Goal: Task Accomplishment & Management: Complete application form

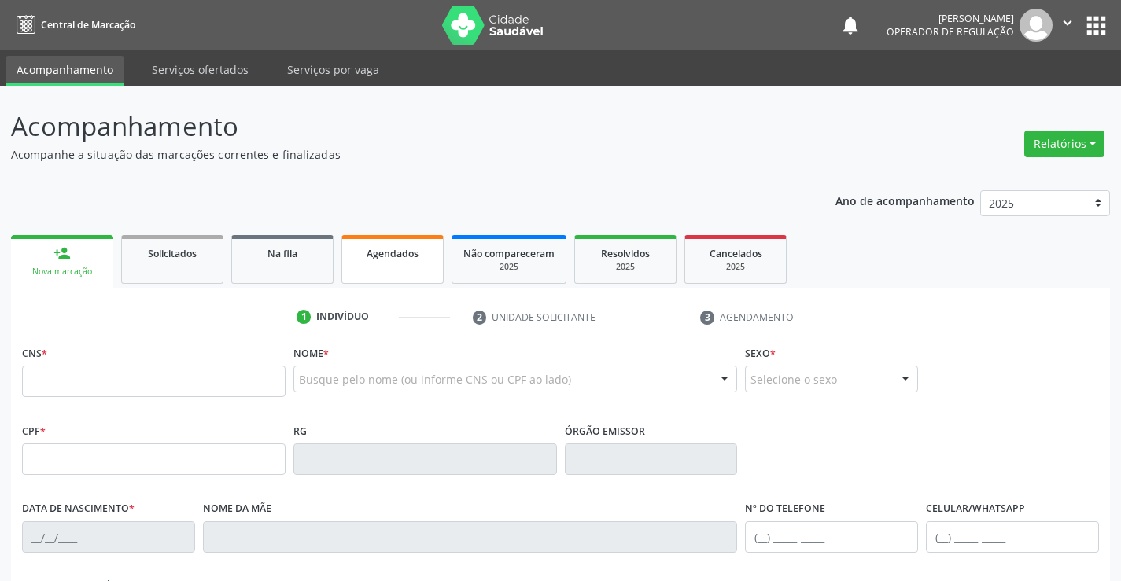
click at [381, 269] on link "Agendados" at bounding box center [392, 259] width 102 height 49
select select "7"
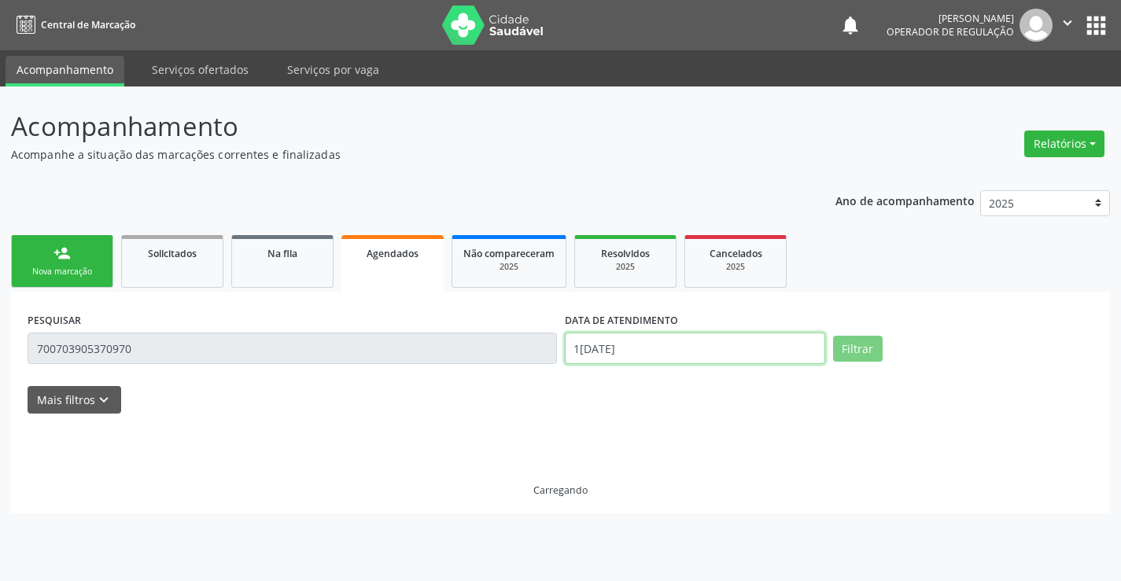
click at [656, 345] on input "1[DATE]" at bounding box center [695, 348] width 260 height 31
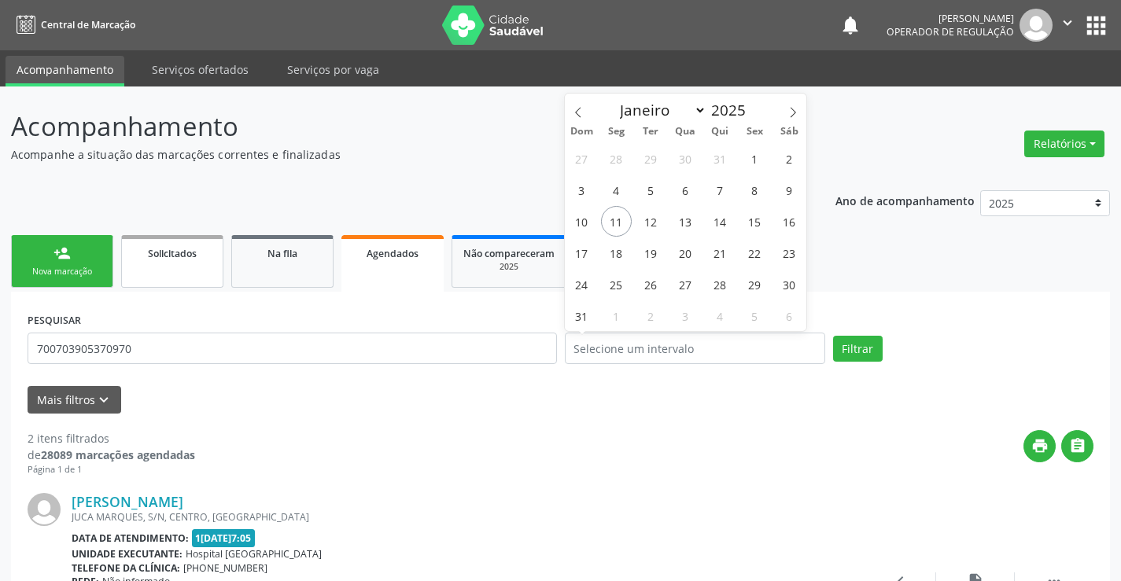
click at [72, 250] on link "person_add Nova marcação" at bounding box center [62, 261] width 102 height 53
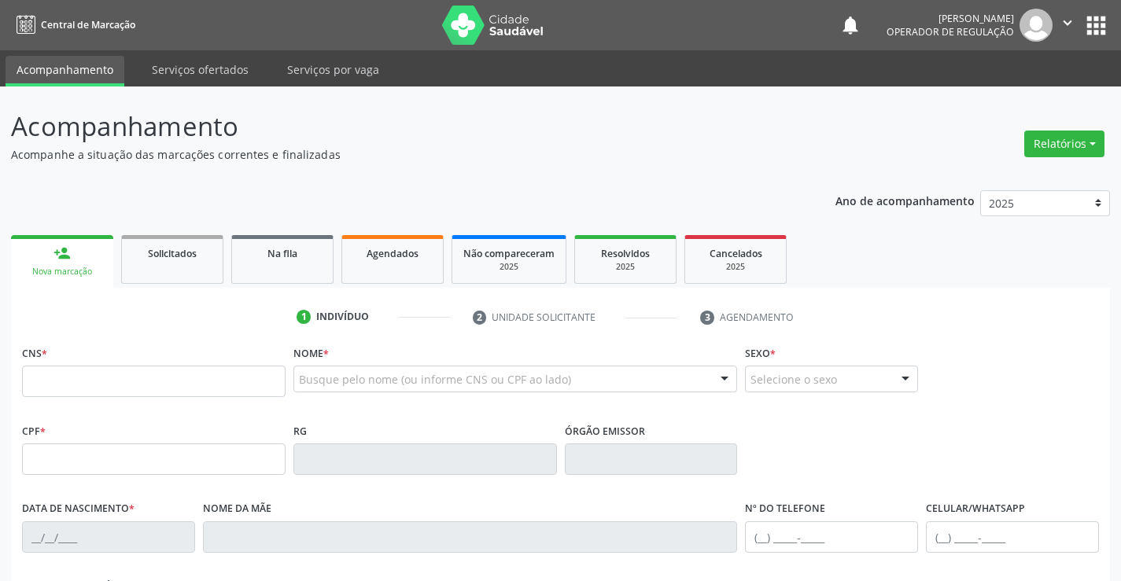
click at [299, 382] on input "text" at bounding box center [299, 386] width 0 height 31
click at [312, 382] on input "text" at bounding box center [502, 386] width 407 height 31
click at [311, 384] on input "text" at bounding box center [502, 386] width 407 height 31
click at [345, 364] on span "Digite o nome" at bounding box center [515, 349] width 443 height 31
click at [354, 354] on span "Digite o nome" at bounding box center [345, 349] width 83 height 17
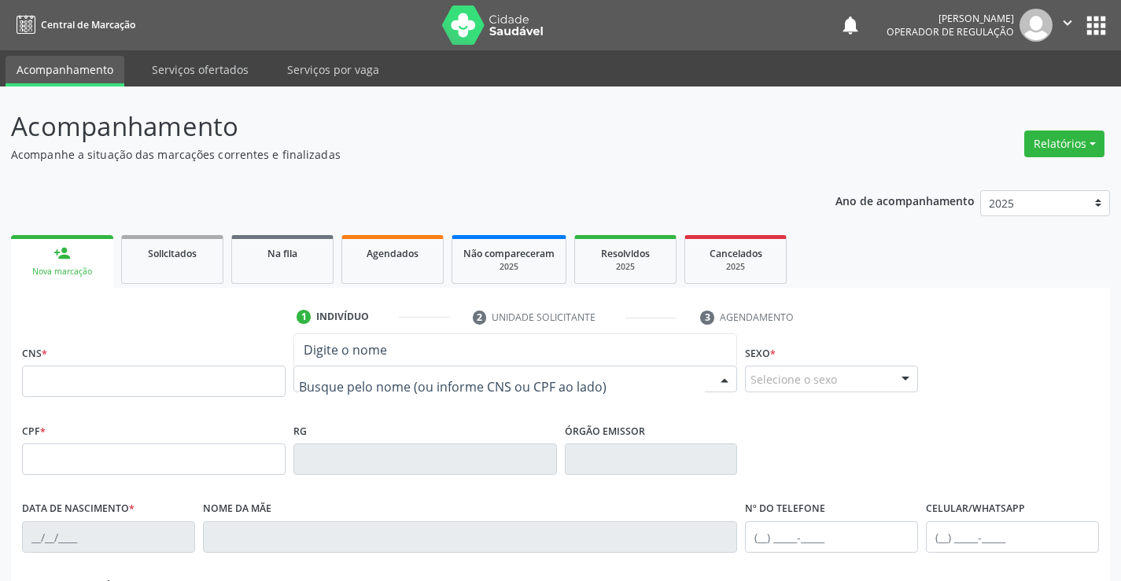
click at [360, 349] on span "Digite o nome" at bounding box center [345, 349] width 83 height 17
drag, startPoint x: 312, startPoint y: 296, endPoint x: 296, endPoint y: 248, distance: 50.5
click at [312, 294] on div "1 Indivíduo 2 Unidade solicitante 3 Agendamento CNS * Nome * Busque pelo nome (…" at bounding box center [560, 565] width 1099 height 554
click at [251, 171] on div "Acompanhamento Acompanhe a situação das marcações correntes e finalizadas Relat…" at bounding box center [560, 474] width 1099 height 735
click at [179, 63] on link "Serviços ofertados" at bounding box center [200, 70] width 119 height 28
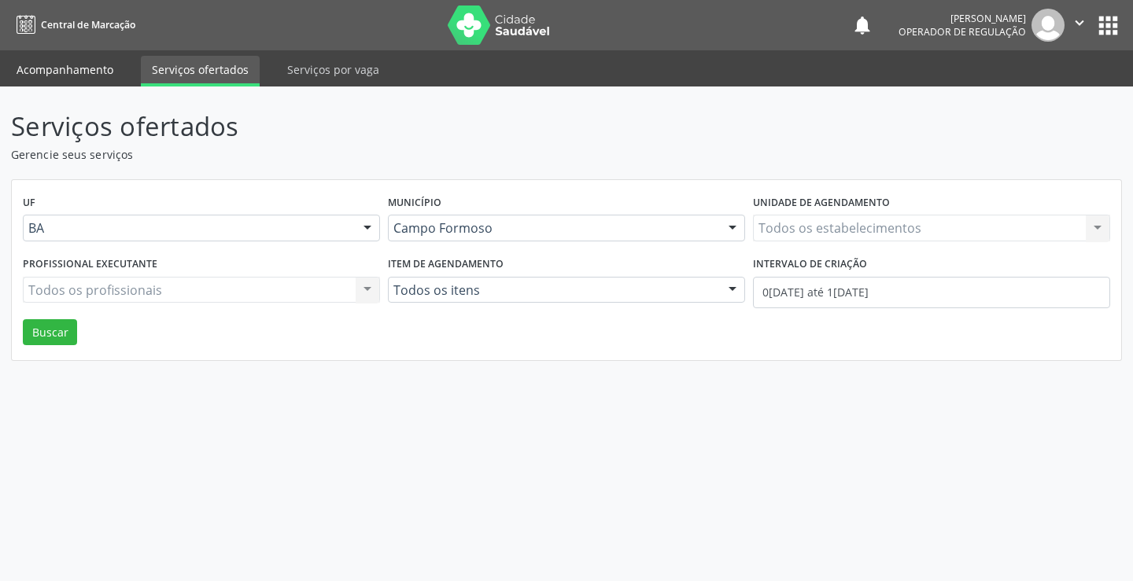
click at [78, 62] on link "Acompanhamento" at bounding box center [65, 70] width 119 height 28
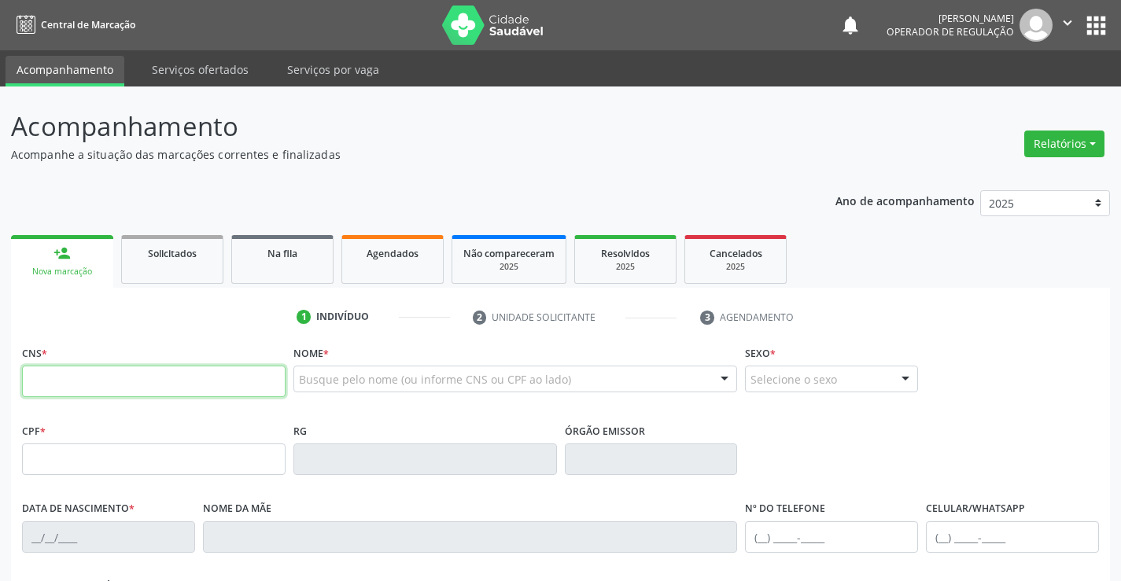
click at [116, 384] on input "text" at bounding box center [154, 381] width 264 height 31
click at [116, 383] on input "text" at bounding box center [154, 381] width 264 height 31
type input "700 8079 2978 4689"
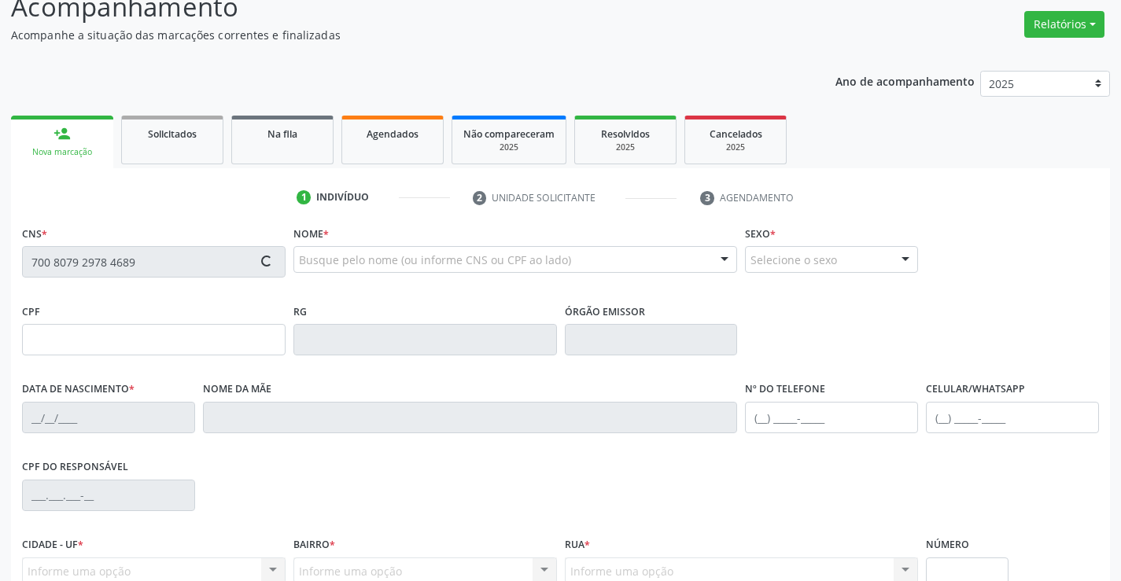
scroll to position [271, 0]
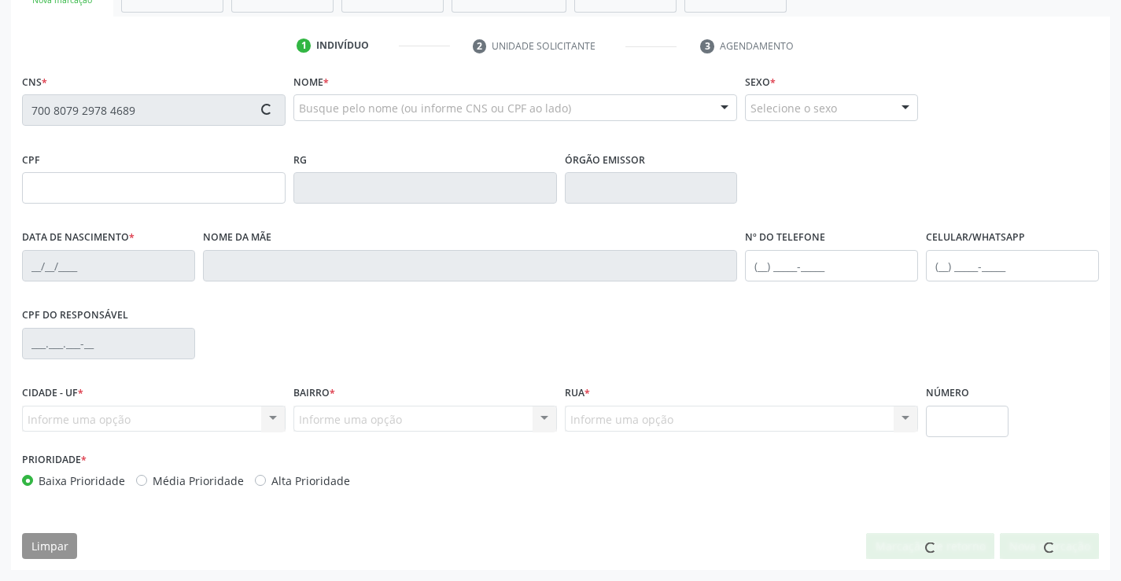
type input "1276820747"
type input "25[DATE]"
type input "[PHONE_NUMBER]"
type input "006.991.765-57"
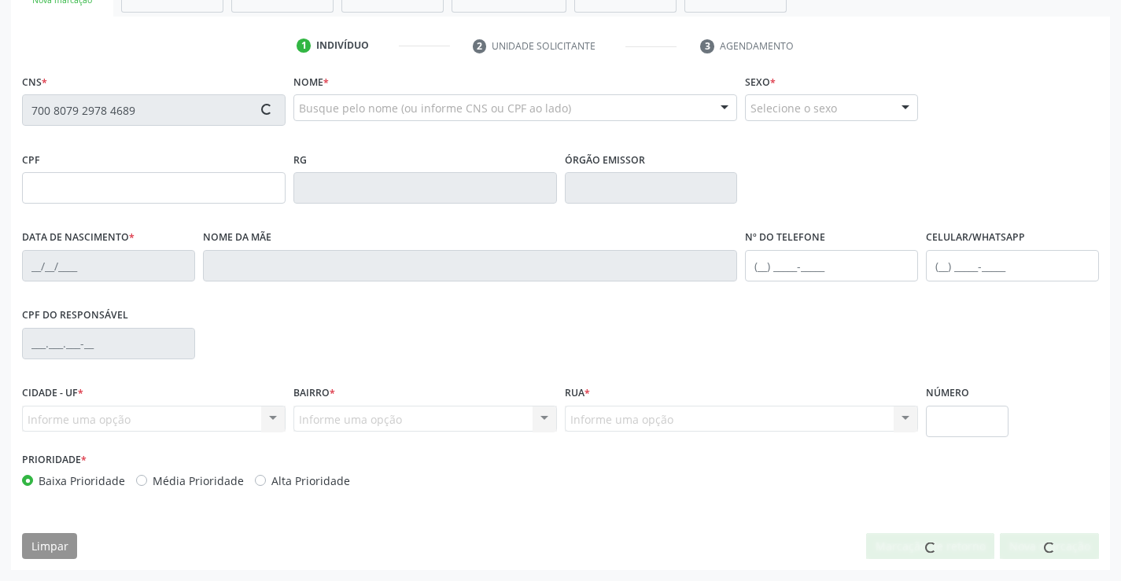
type input "S/N"
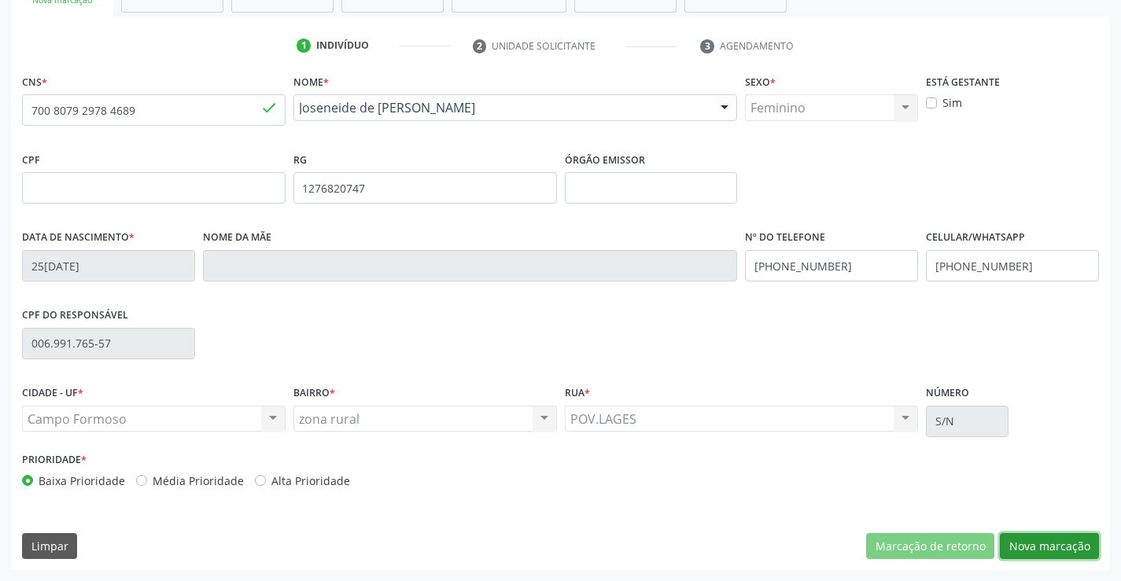
click at [1035, 539] on button "Nova marcação" at bounding box center [1049, 546] width 99 height 27
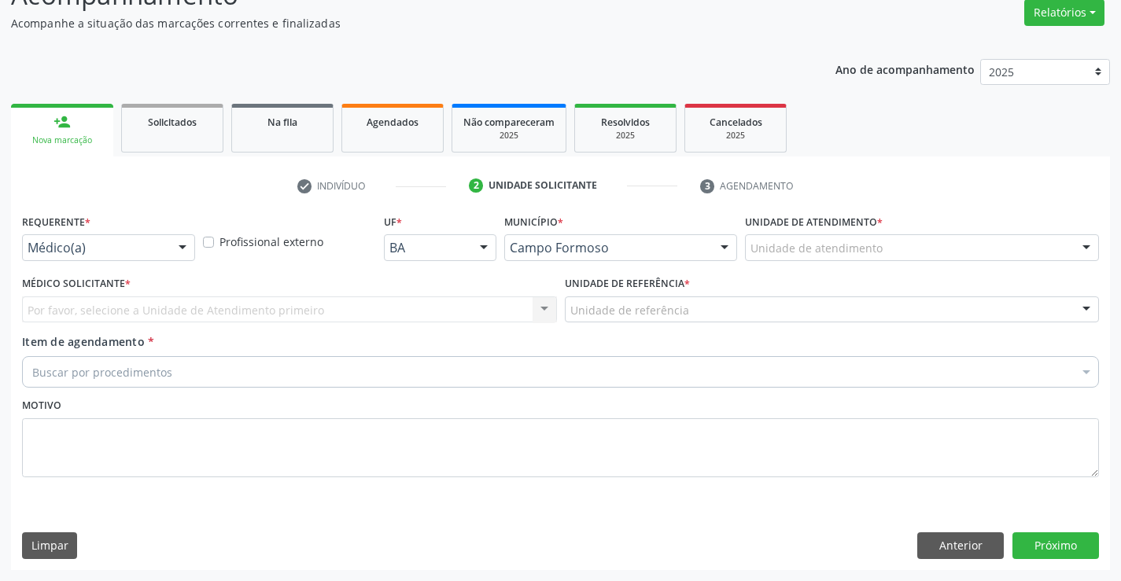
scroll to position [131, 0]
click at [163, 255] on div "Médico(a)" at bounding box center [108, 247] width 173 height 27
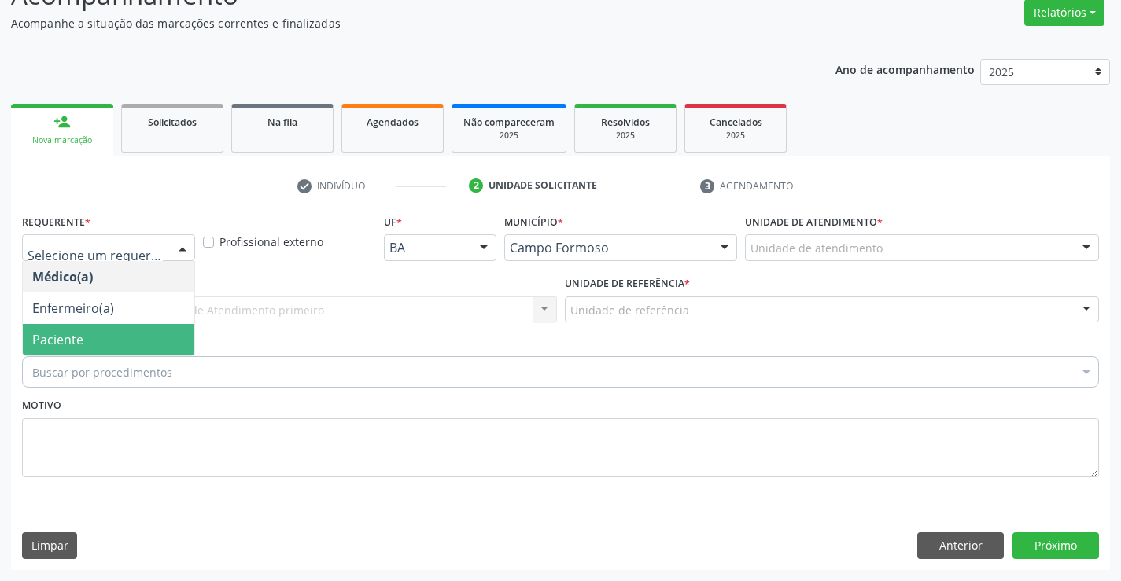
click at [119, 330] on span "Paciente" at bounding box center [108, 339] width 171 height 31
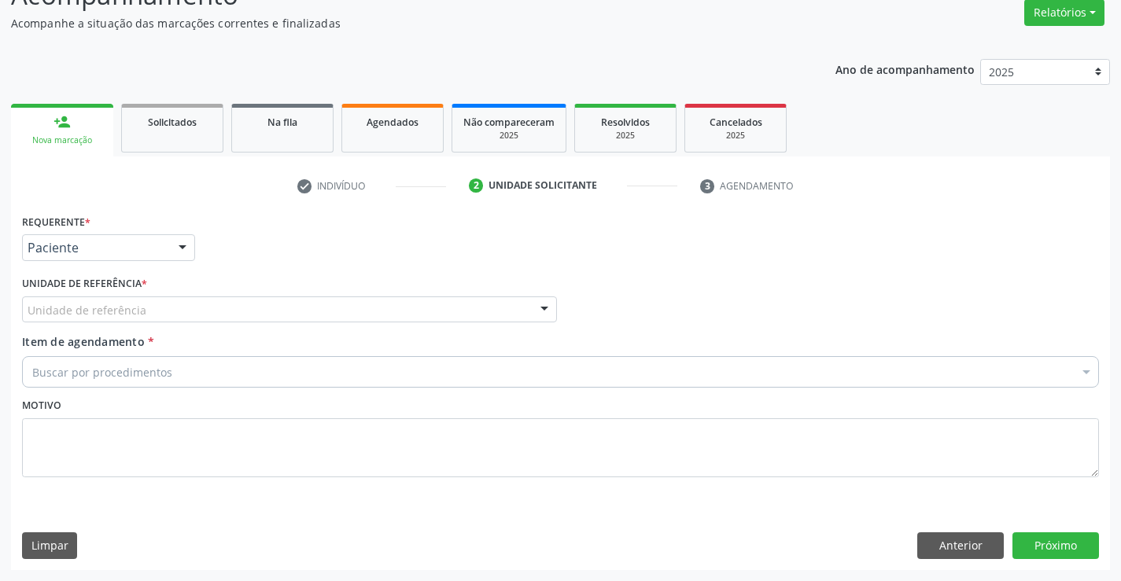
click at [194, 313] on div "Unidade de referência" at bounding box center [289, 310] width 535 height 27
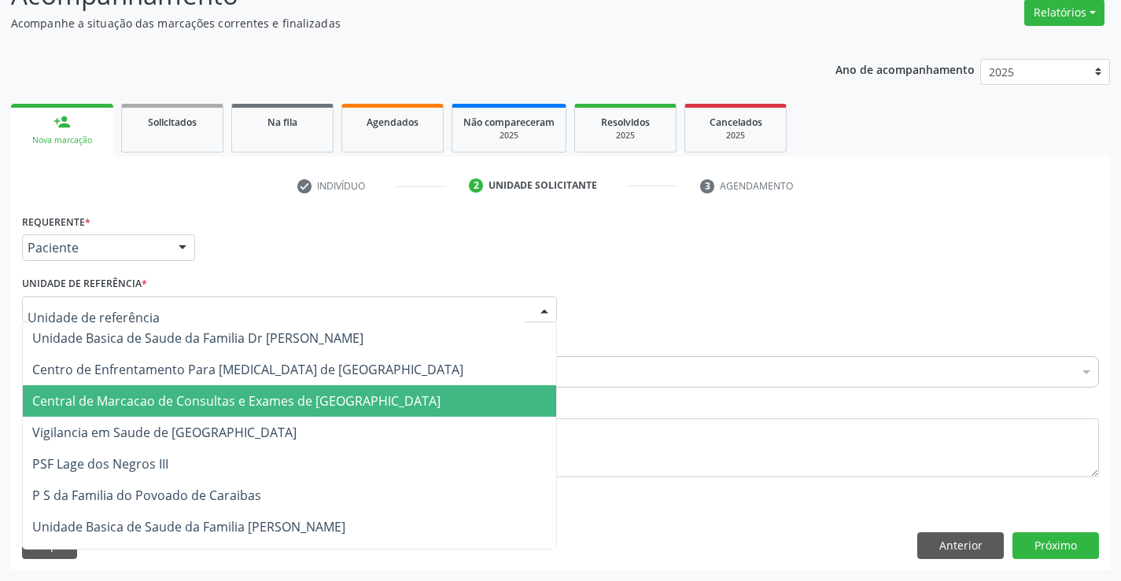
click at [214, 392] on span "Central de Marcacao de Consultas e Exames de [GEOGRAPHIC_DATA]" at bounding box center [289, 400] width 533 height 31
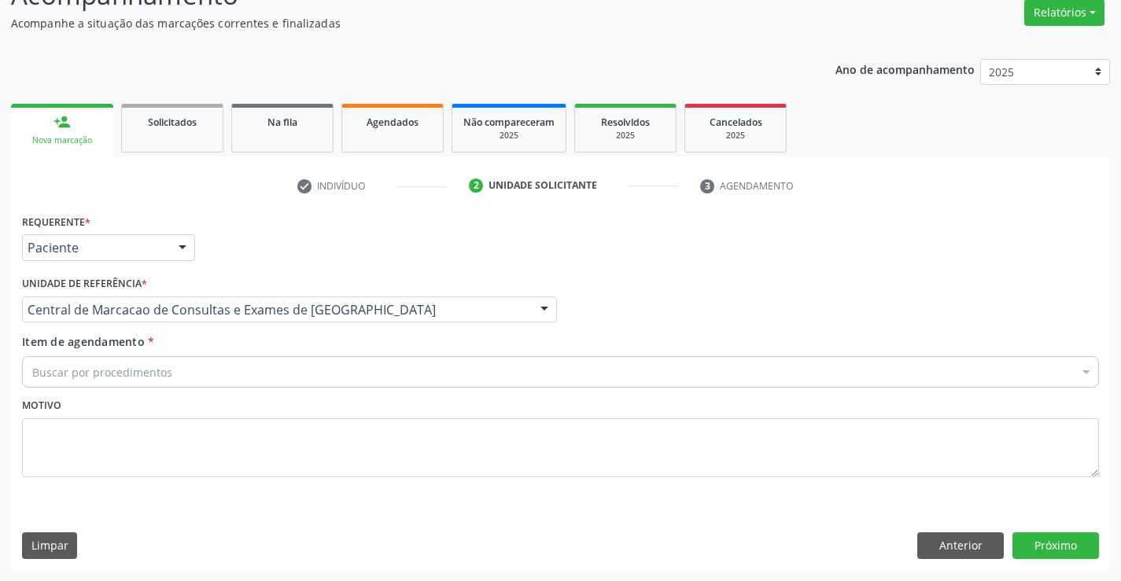
click at [240, 377] on div "Buscar por procedimentos" at bounding box center [560, 371] width 1077 height 31
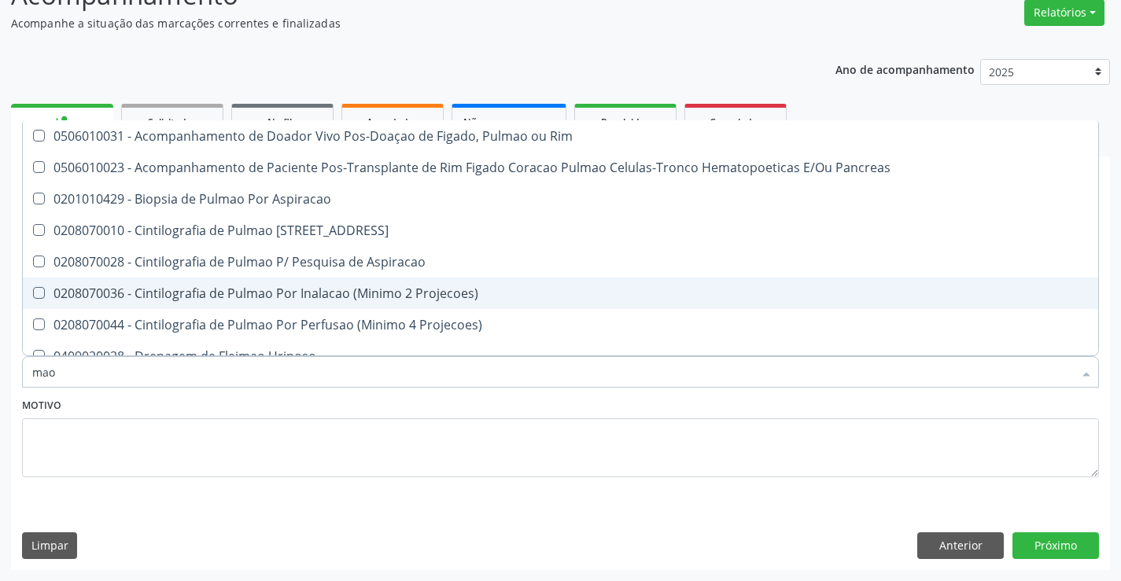
scroll to position [363, 0]
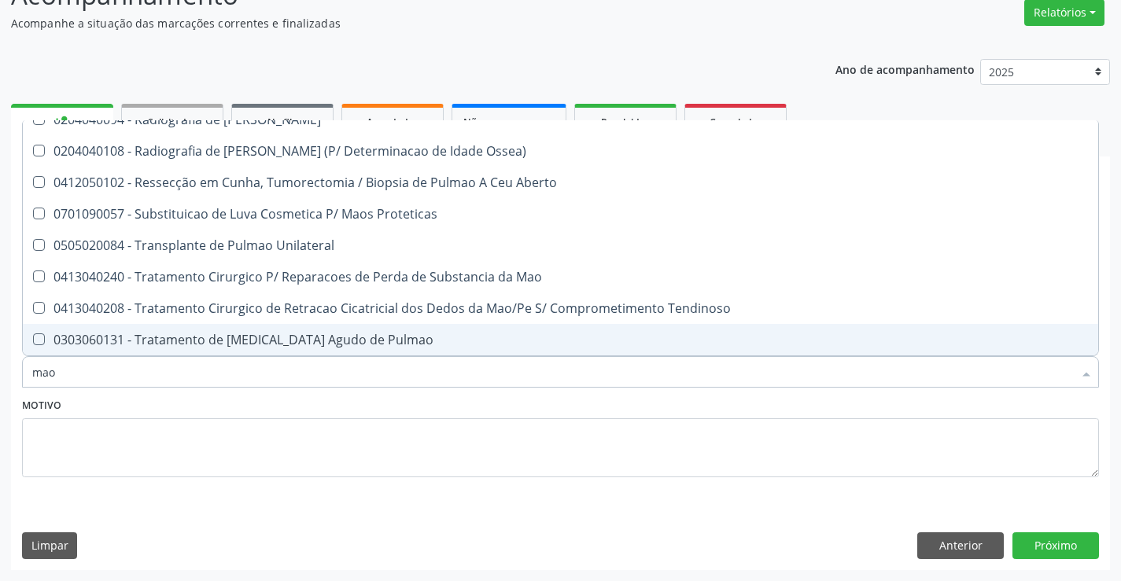
click at [223, 374] on input "mao" at bounding box center [552, 371] width 1041 height 31
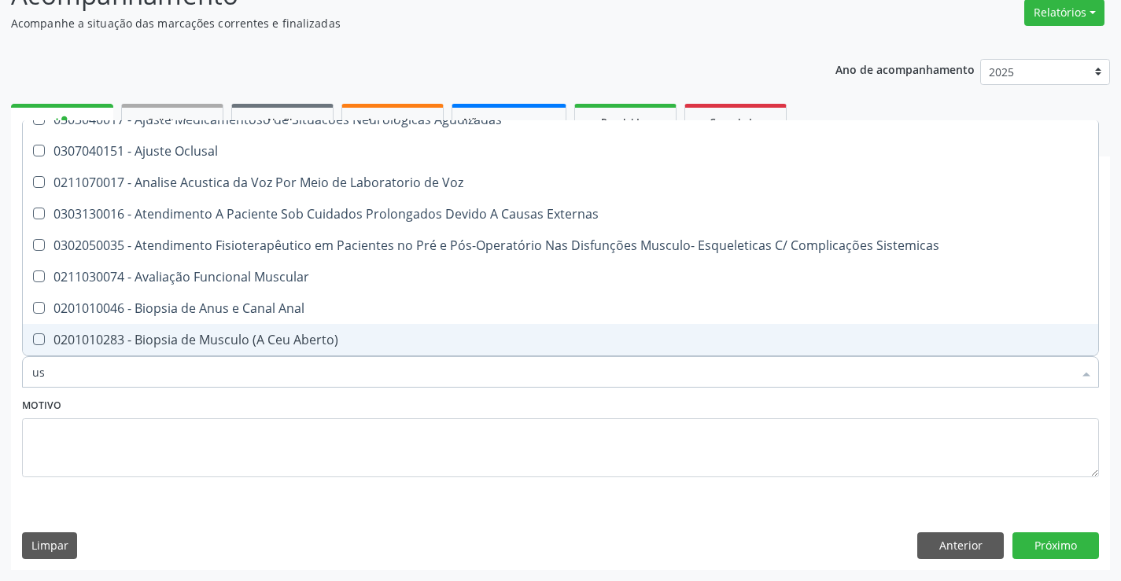
type input "usg"
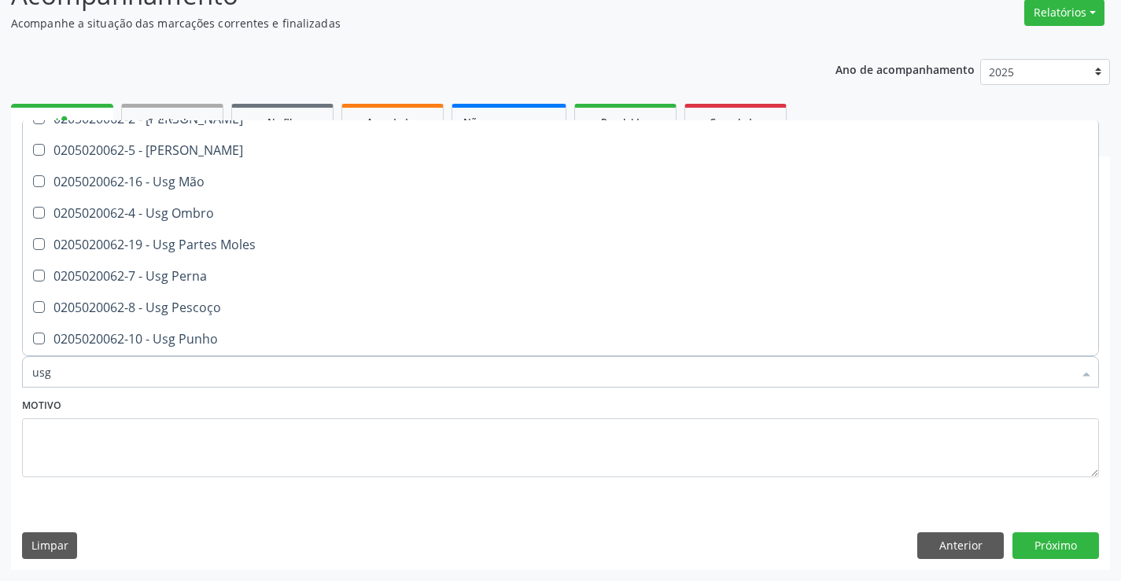
scroll to position [205, 0]
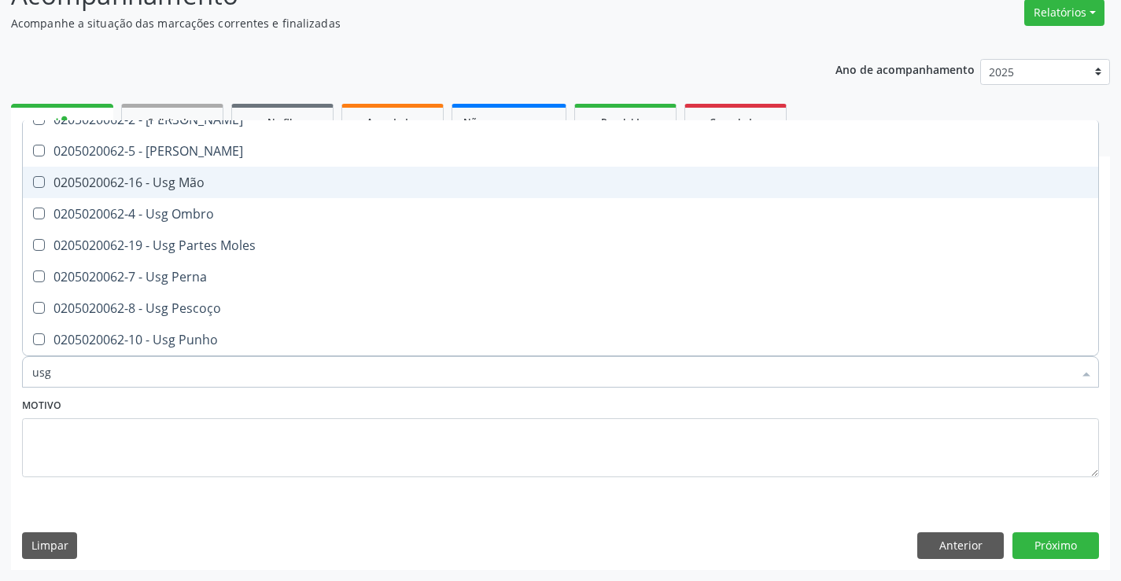
click at [216, 190] on span "0205020062-16 - Usg Mão" at bounding box center [560, 182] width 1075 height 31
checkbox Mão "true"
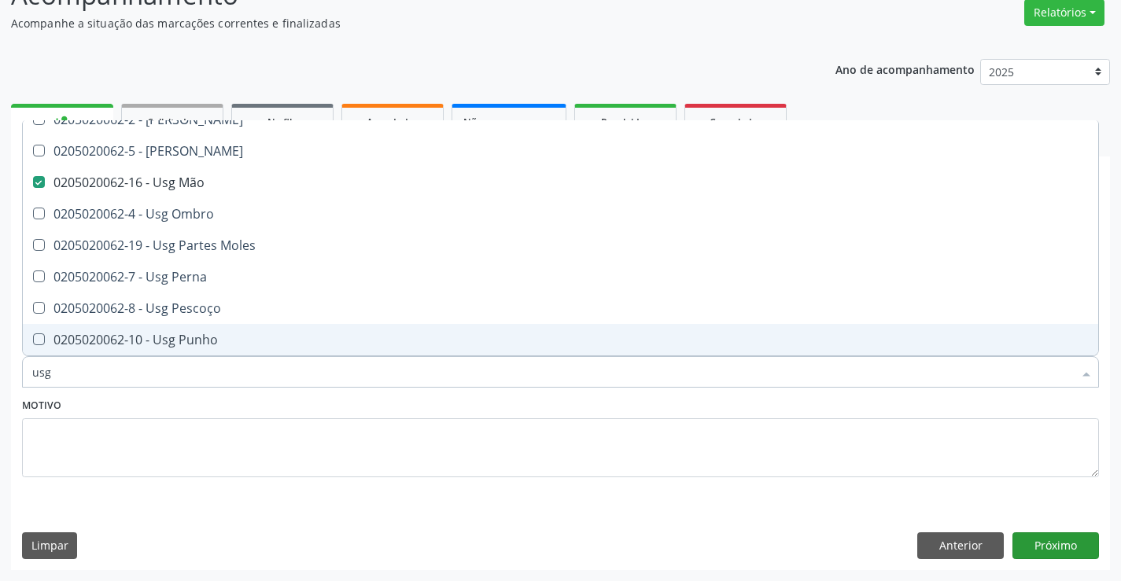
click at [1051, 564] on div "Requerente * Paciente Médico(a) Enfermeiro(a) Paciente Nenhum resultado encontr…" at bounding box center [560, 390] width 1099 height 360
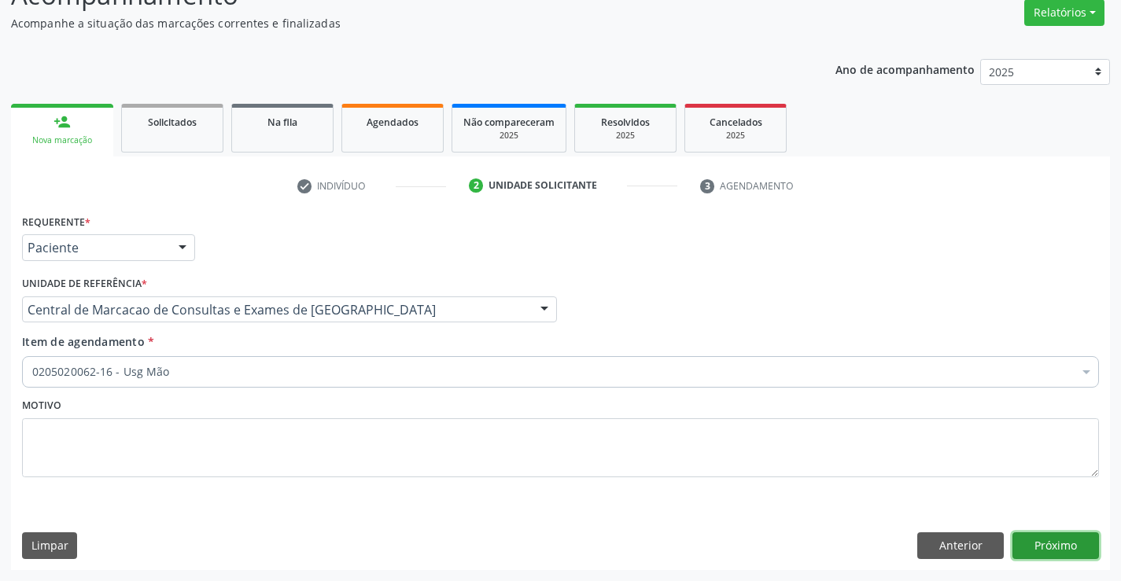
click at [1053, 546] on button "Próximo" at bounding box center [1055, 546] width 87 height 27
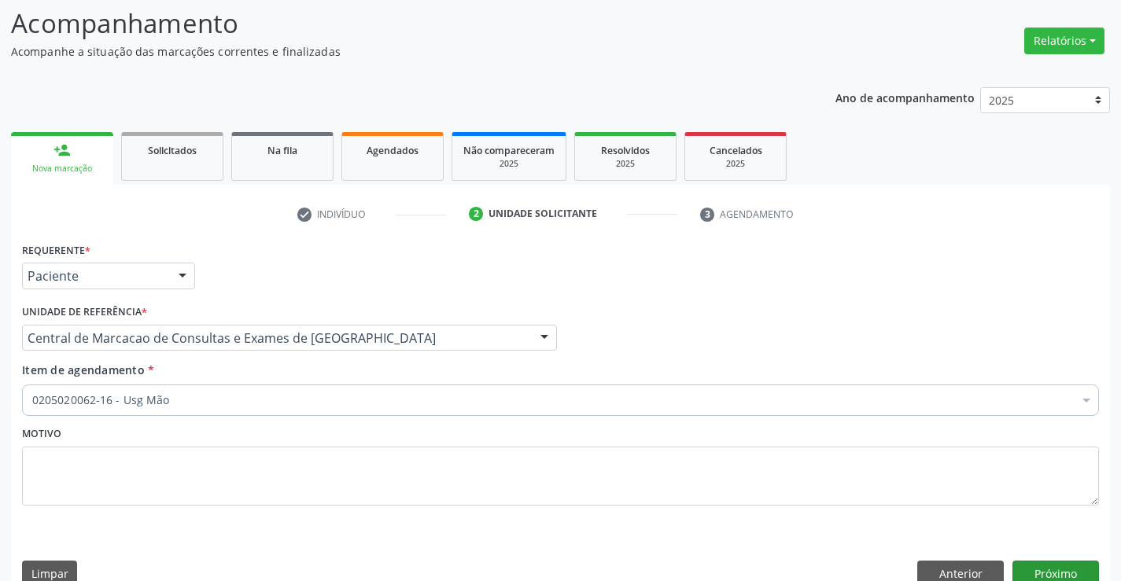
scroll to position [0, 0]
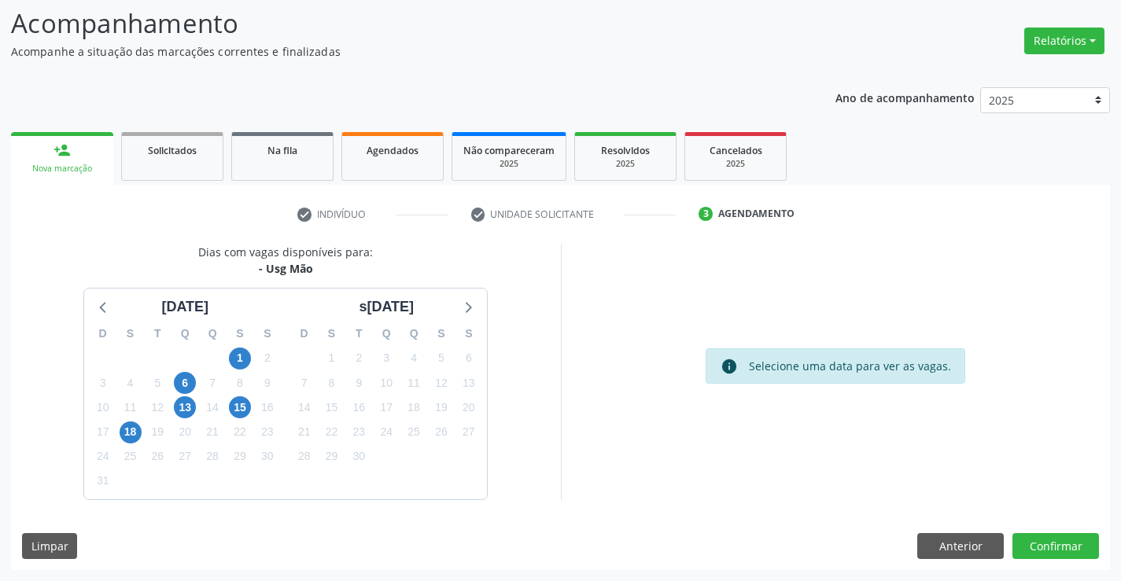
click at [175, 417] on div "13" at bounding box center [185, 408] width 22 height 24
click at [179, 415] on span "13" at bounding box center [185, 407] width 22 height 22
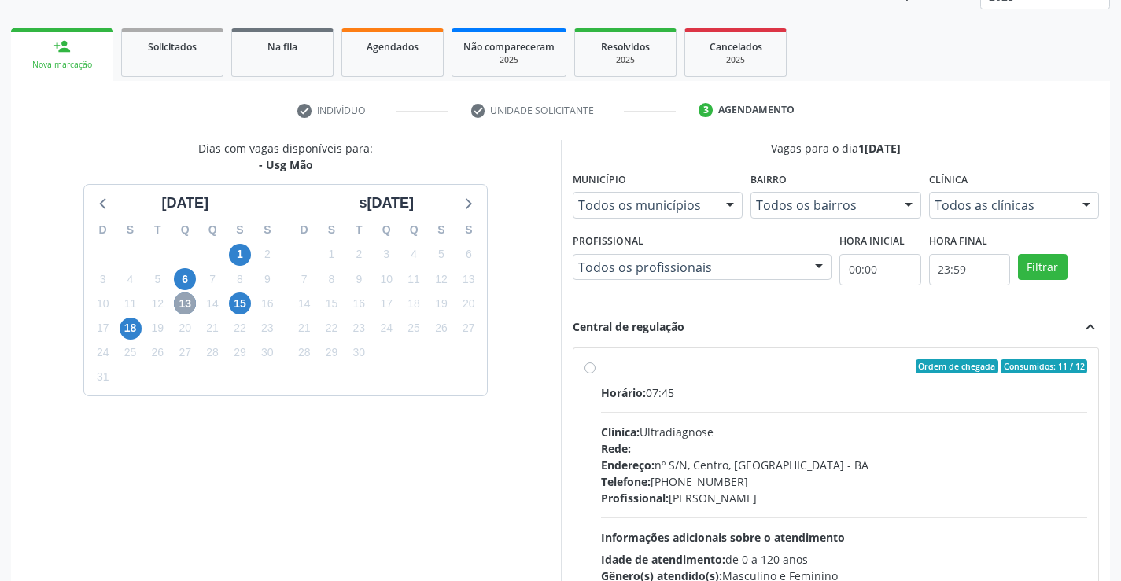
scroll to position [44, 0]
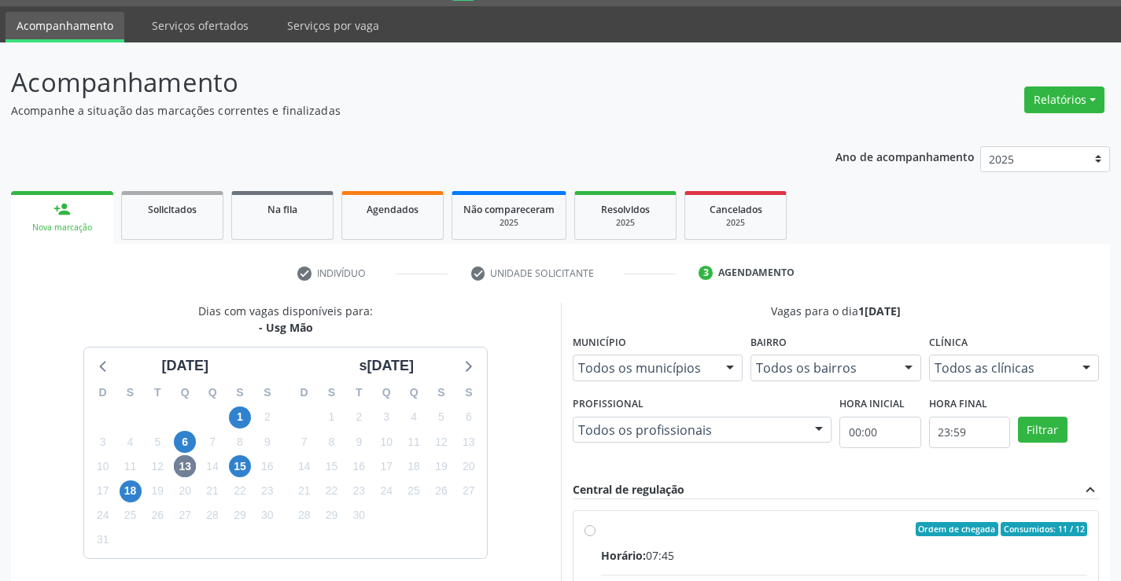
click at [95, 188] on ul "person_add Nova marcação Solicitados Na fila Agendados Não compareceram 2025 Re…" at bounding box center [560, 215] width 1099 height 57
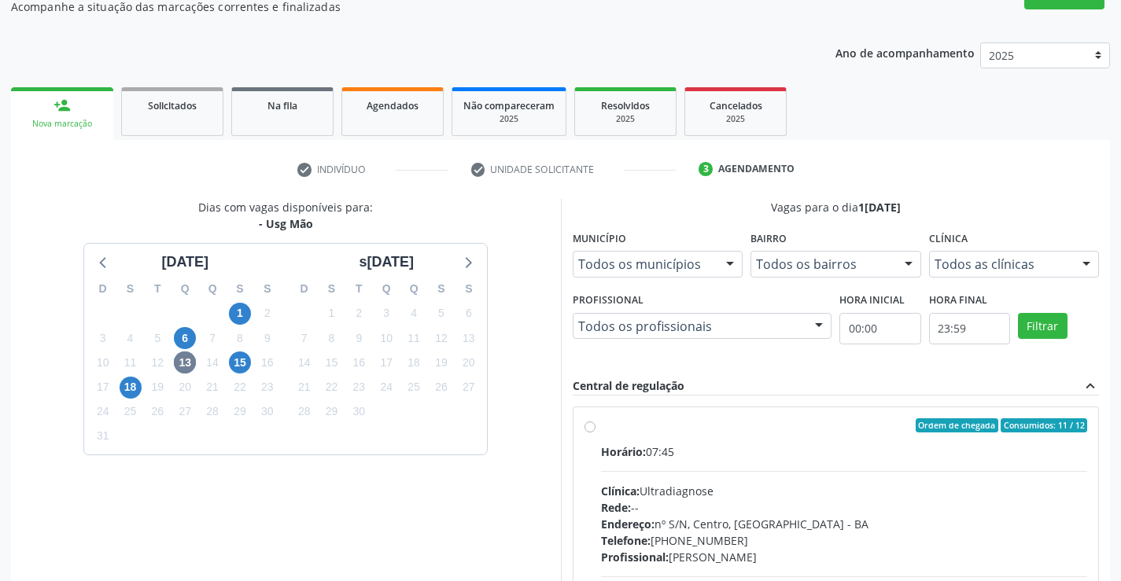
scroll to position [359, 0]
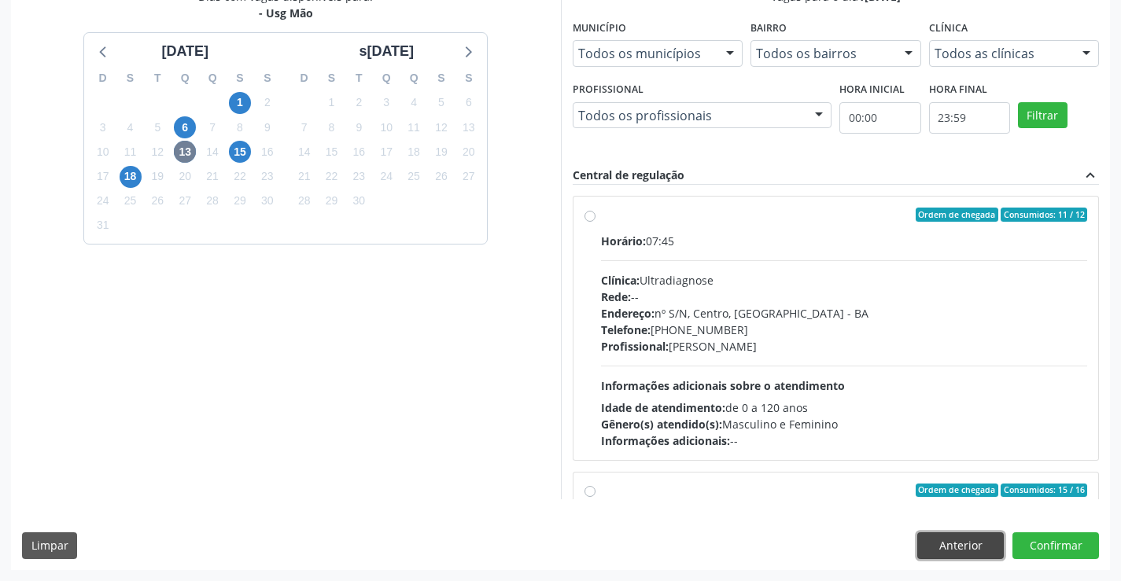
click at [981, 550] on button "Anterior" at bounding box center [960, 546] width 87 height 27
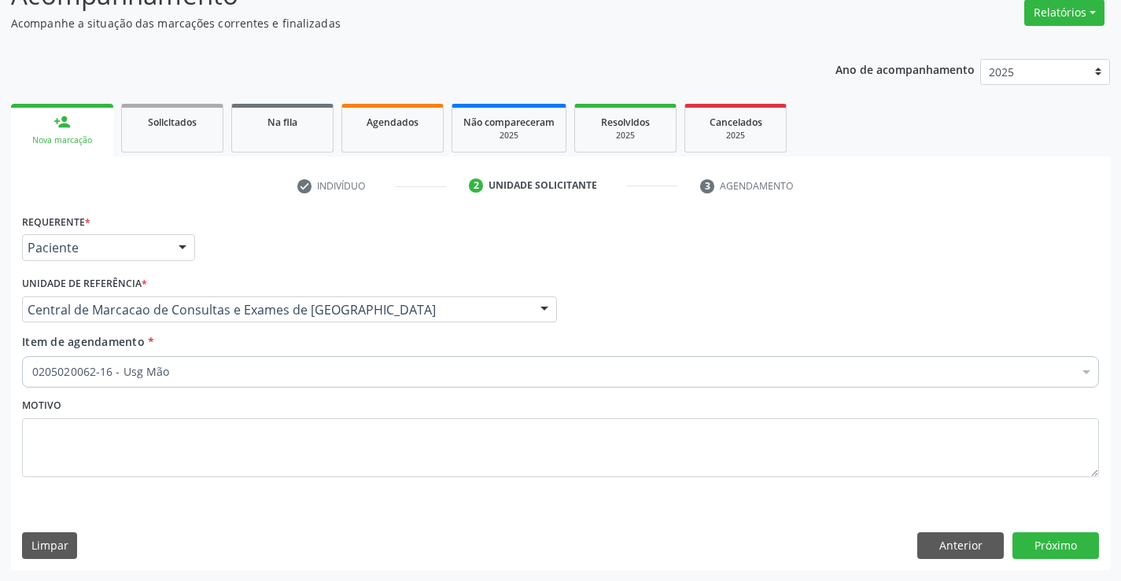
scroll to position [131, 0]
